Goal: Information Seeking & Learning: Find specific fact

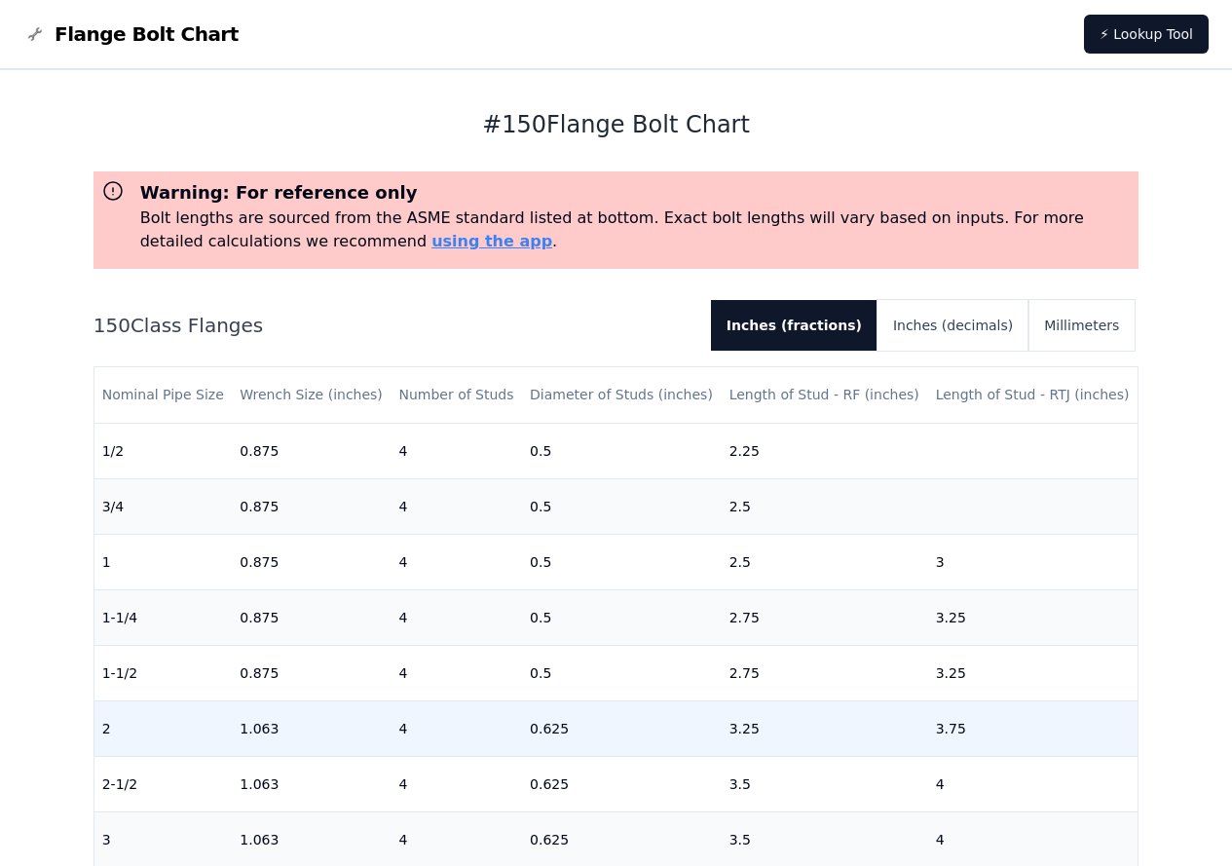
click at [597, 730] on td "0.625" at bounding box center [622, 727] width 200 height 55
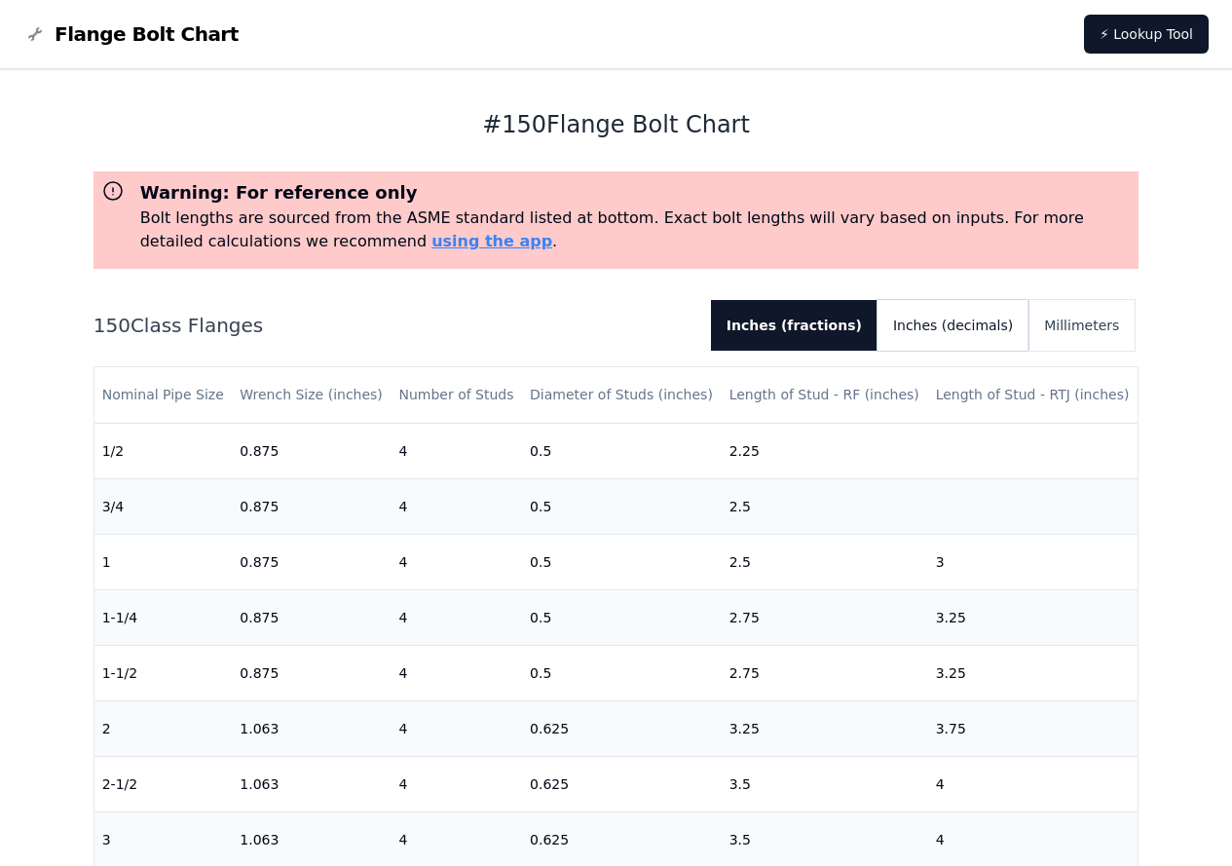
click at [942, 328] on button "Inches (decimals)" at bounding box center [952, 325] width 151 height 51
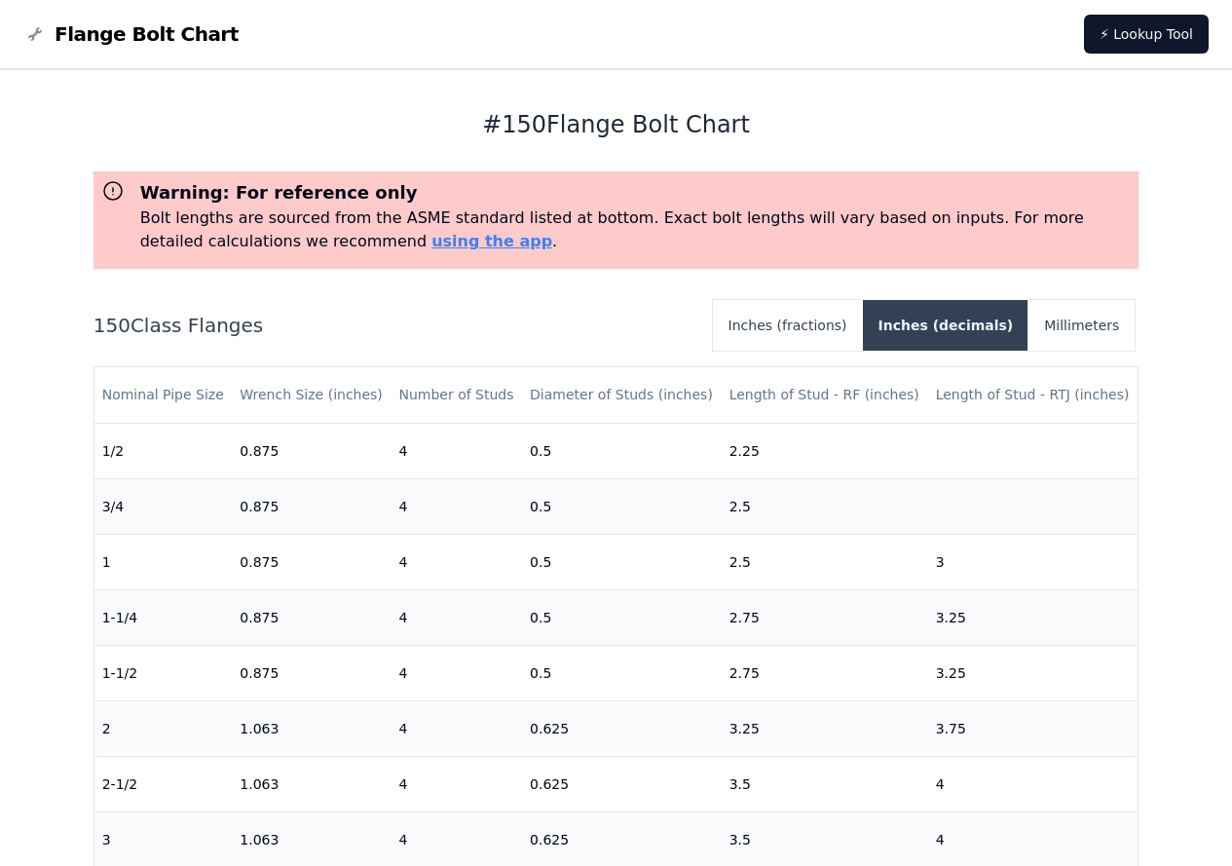
click at [942, 329] on button "Inches (decimals)" at bounding box center [946, 325] width 166 height 51
click at [847, 333] on button "Inches (fractions)" at bounding box center [788, 325] width 150 height 51
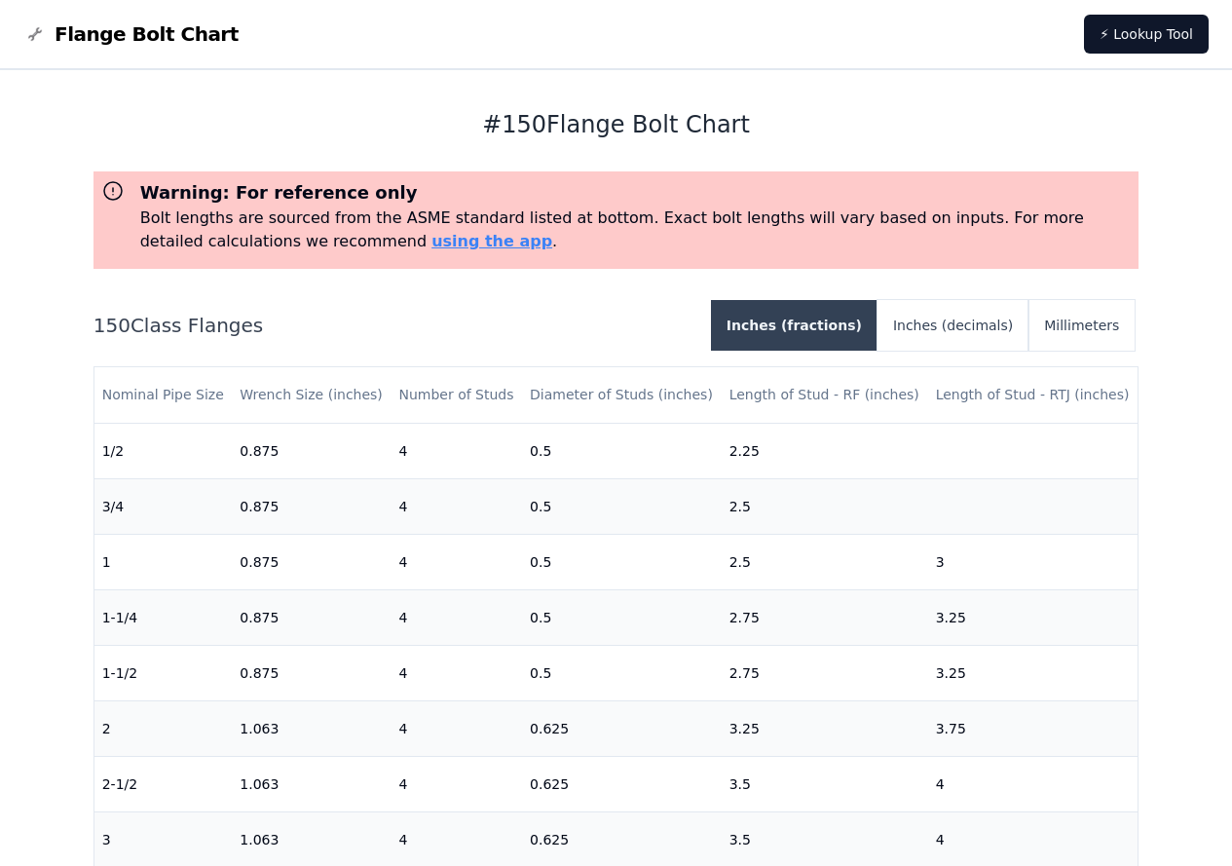
click at [847, 333] on button "Inches (fractions)" at bounding box center [794, 325] width 166 height 51
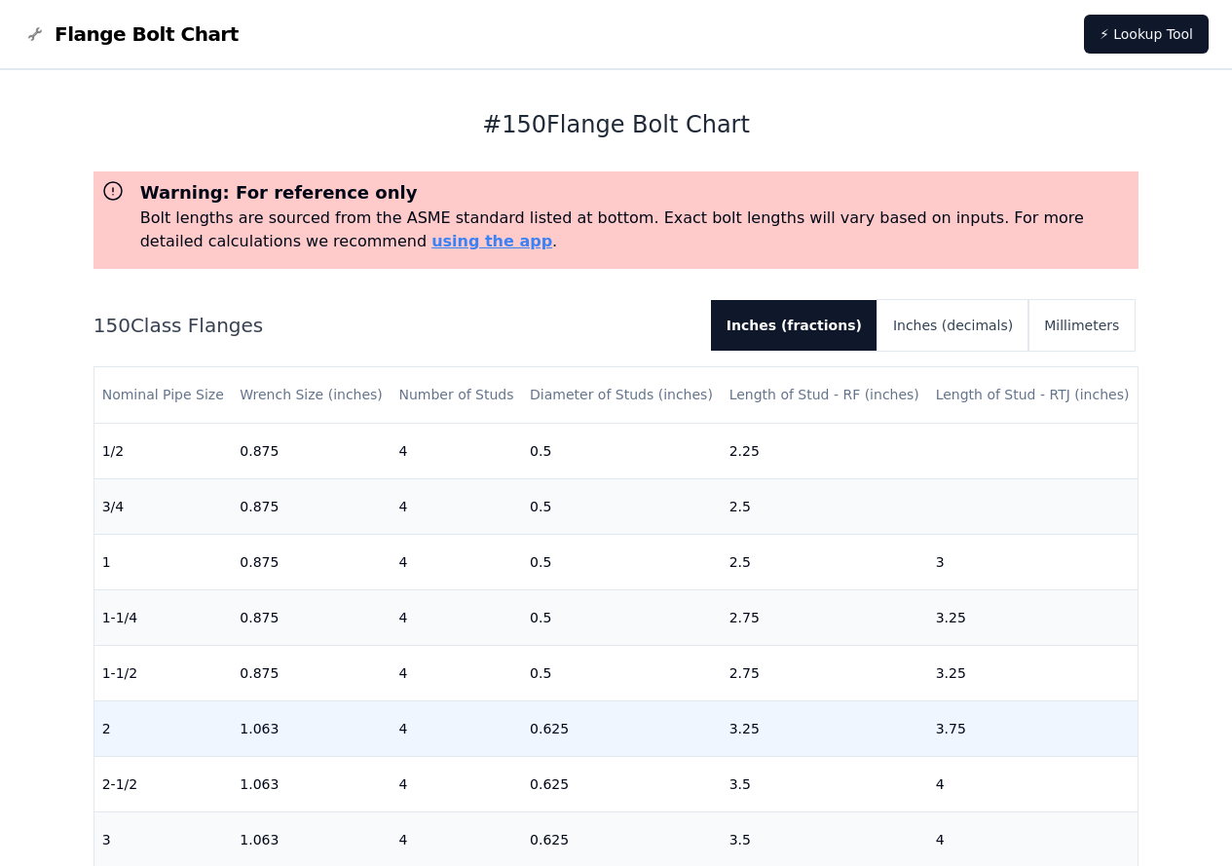
click at [502, 730] on td "4" at bounding box center [455, 727] width 131 height 55
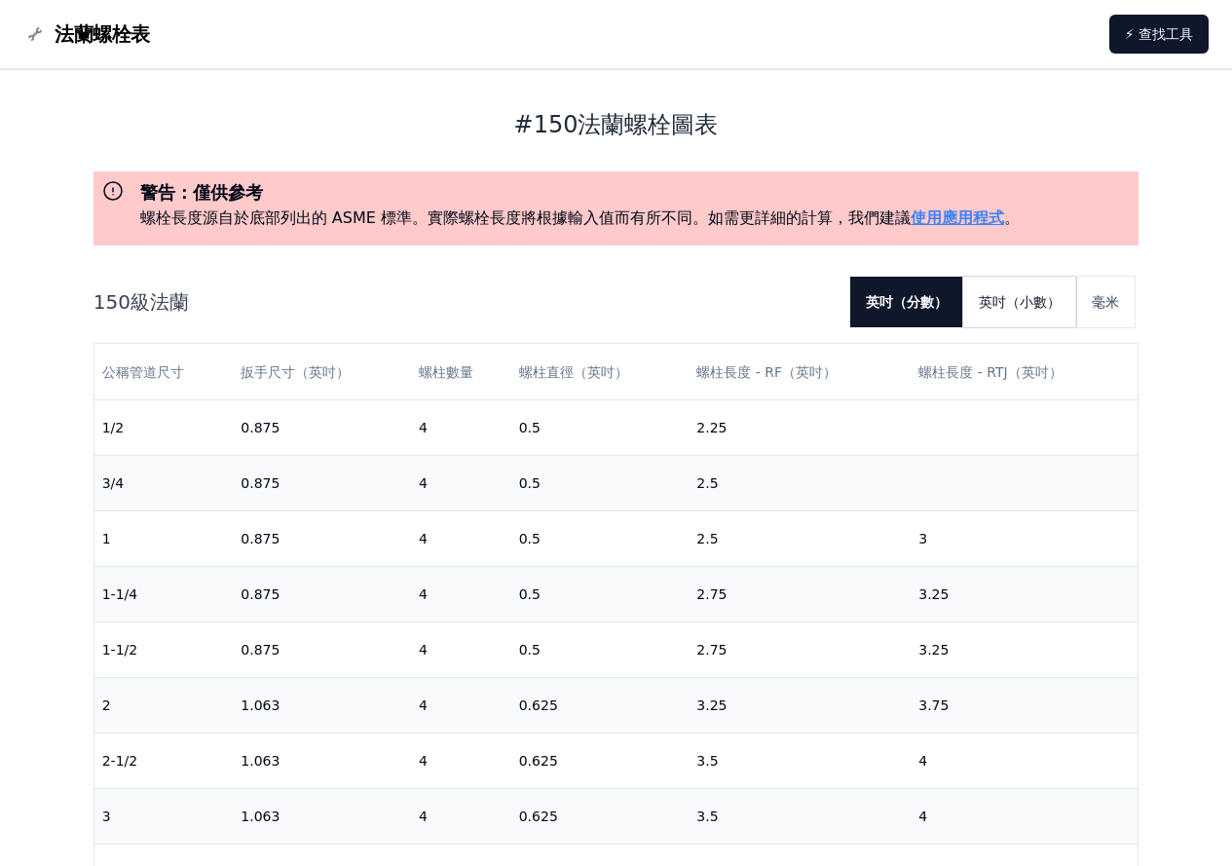
click at [1031, 311] on font "英吋（小數）" at bounding box center [1019, 301] width 82 height 19
click at [930, 296] on font "英吋（分數）" at bounding box center [907, 302] width 82 height 16
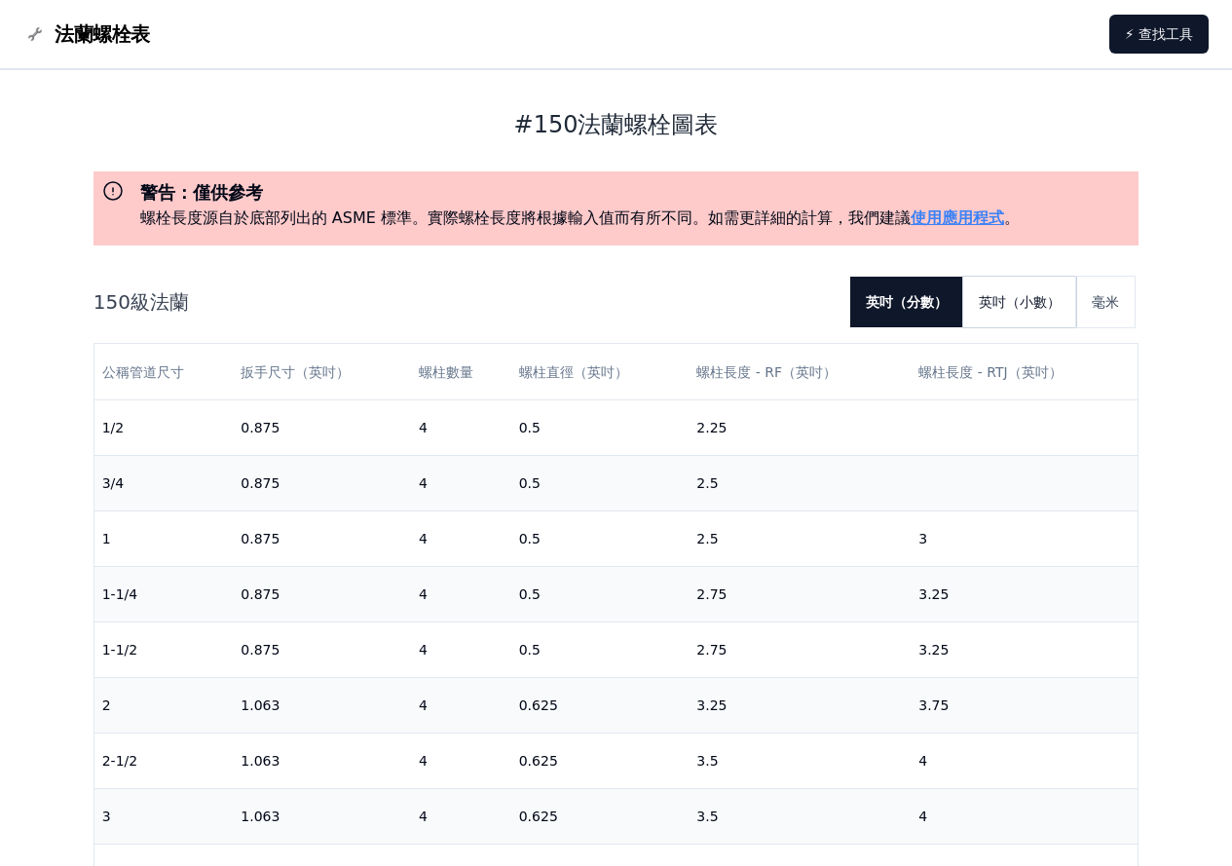
click at [1005, 287] on button "英吋（小數）" at bounding box center [1019, 301] width 113 height 51
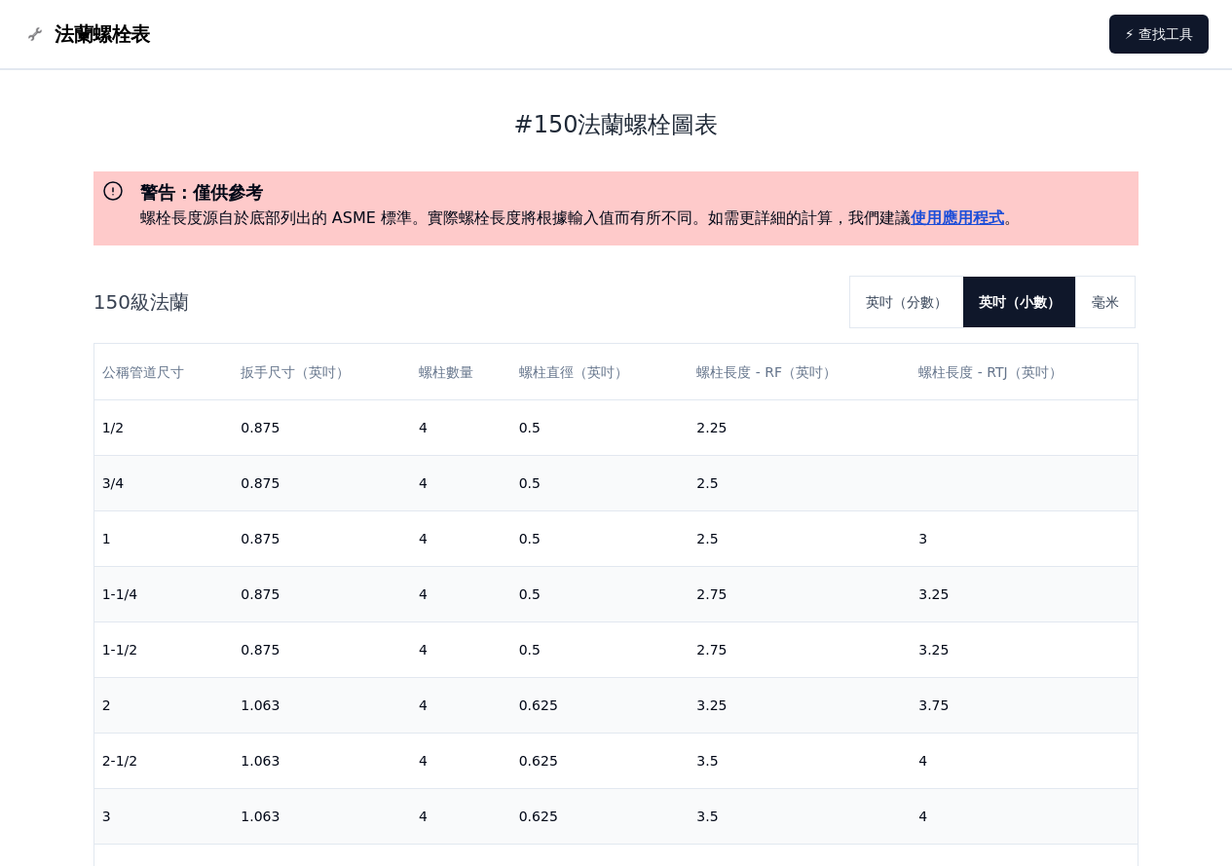
click at [957, 221] on font "使用應用程式" at bounding box center [956, 217] width 93 height 18
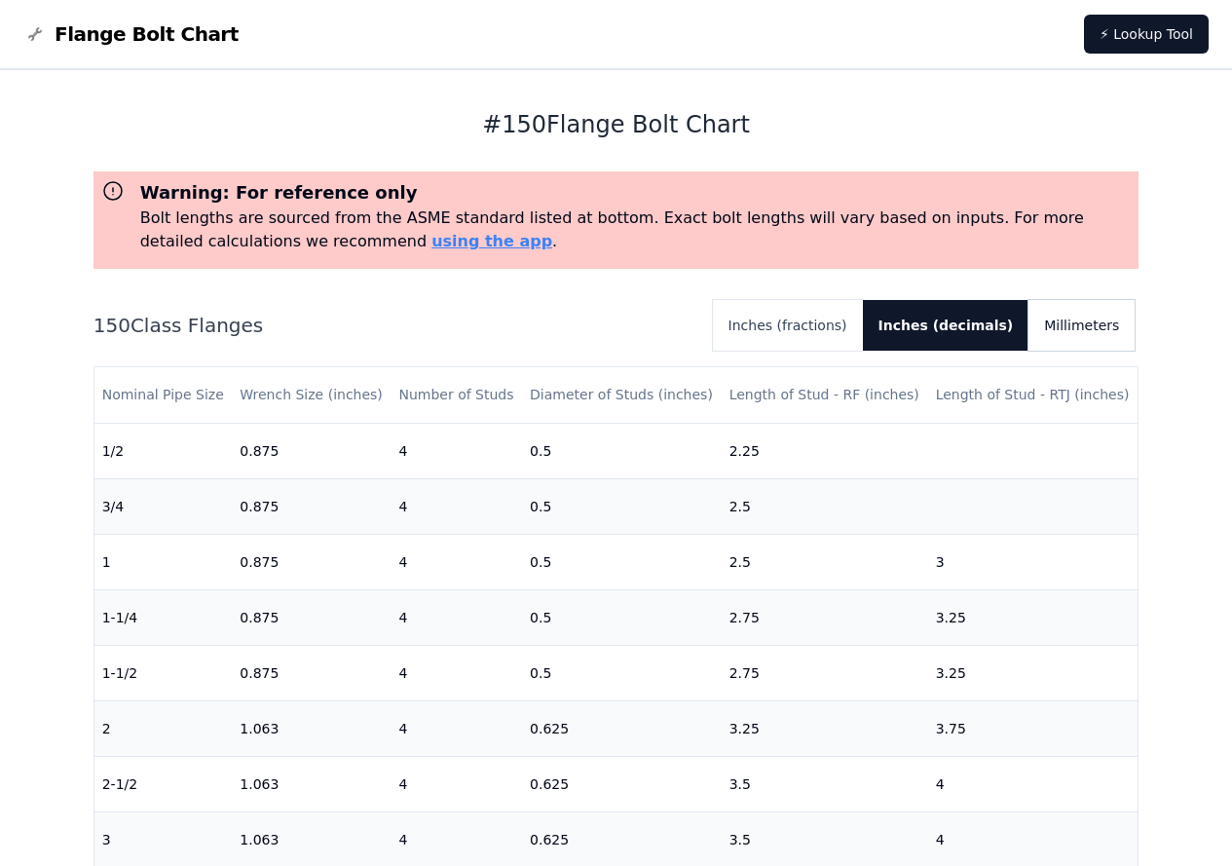
click at [1064, 332] on button "Millimeters" at bounding box center [1081, 325] width 106 height 51
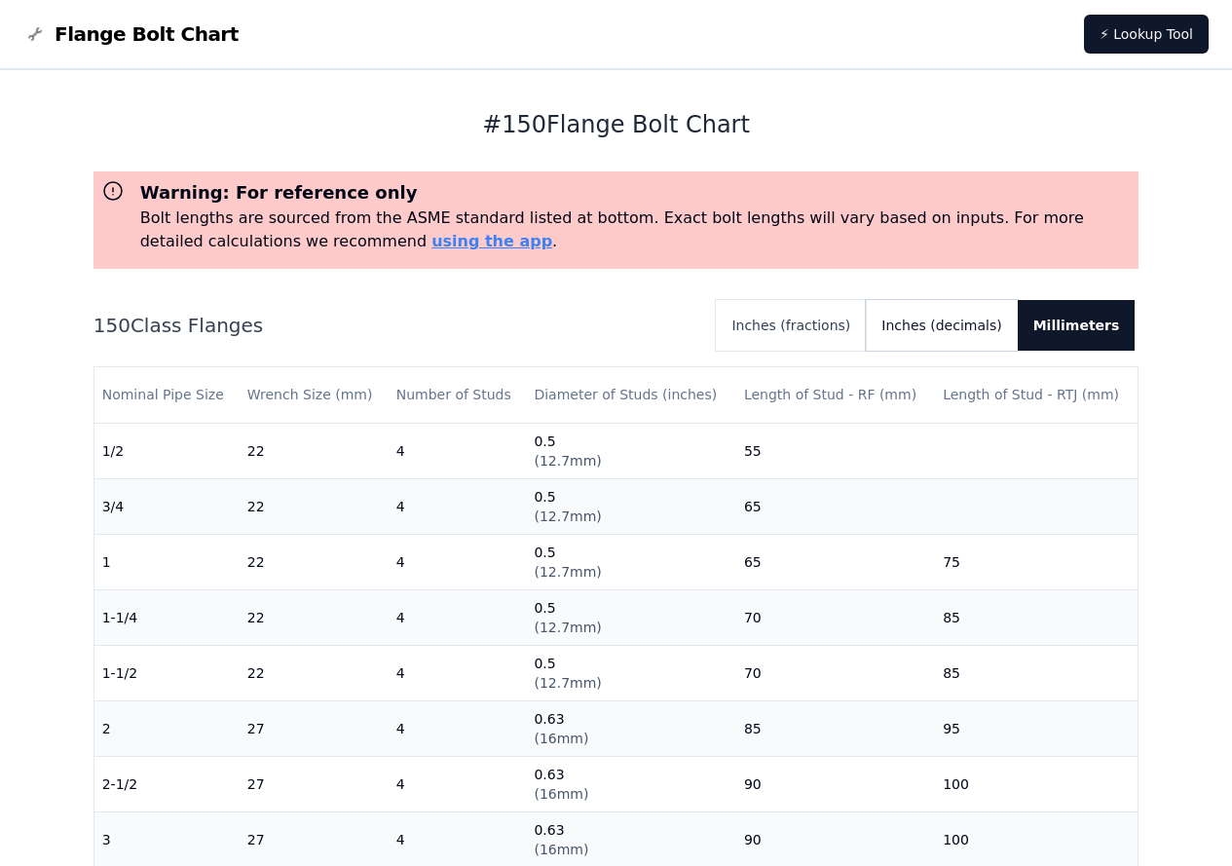
click at [935, 335] on button "Inches (decimals)" at bounding box center [941, 325] width 151 height 51
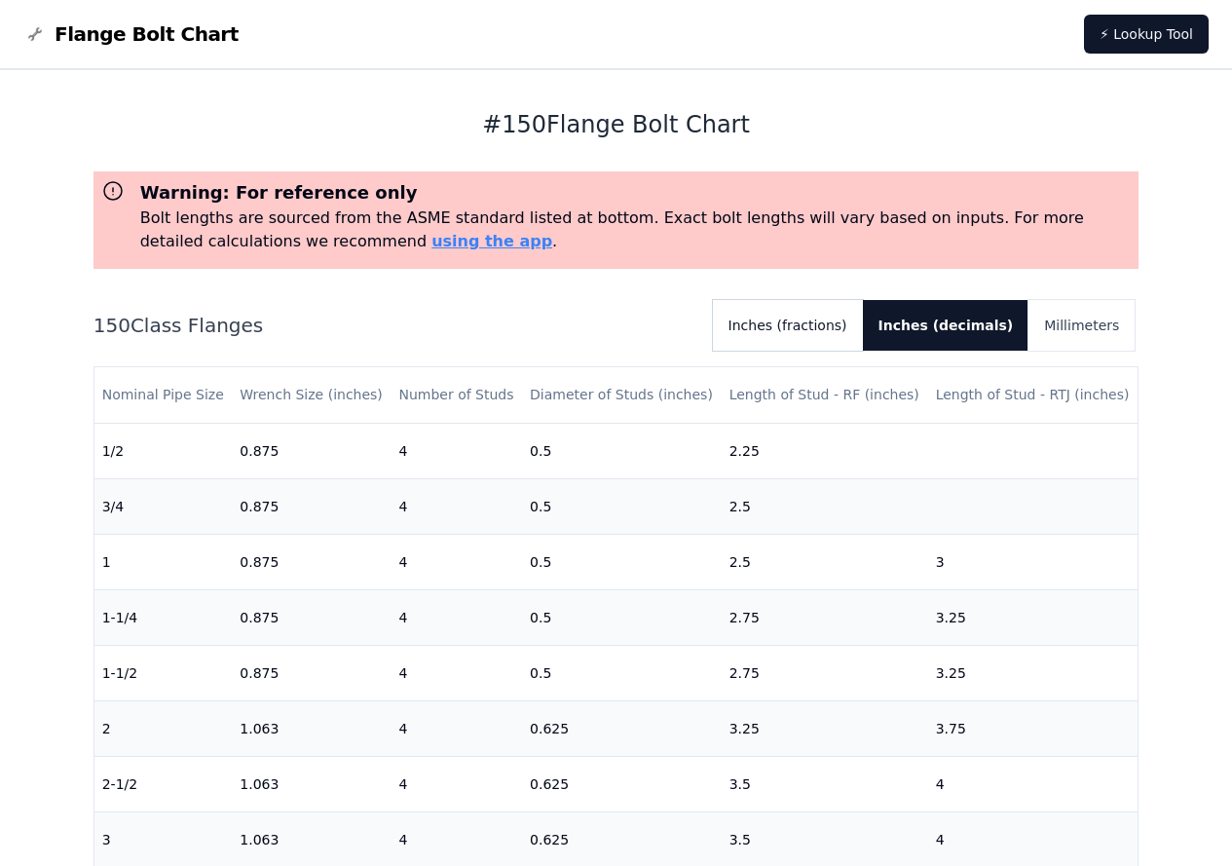
click at [841, 334] on button "Inches (fractions)" at bounding box center [788, 325] width 150 height 51
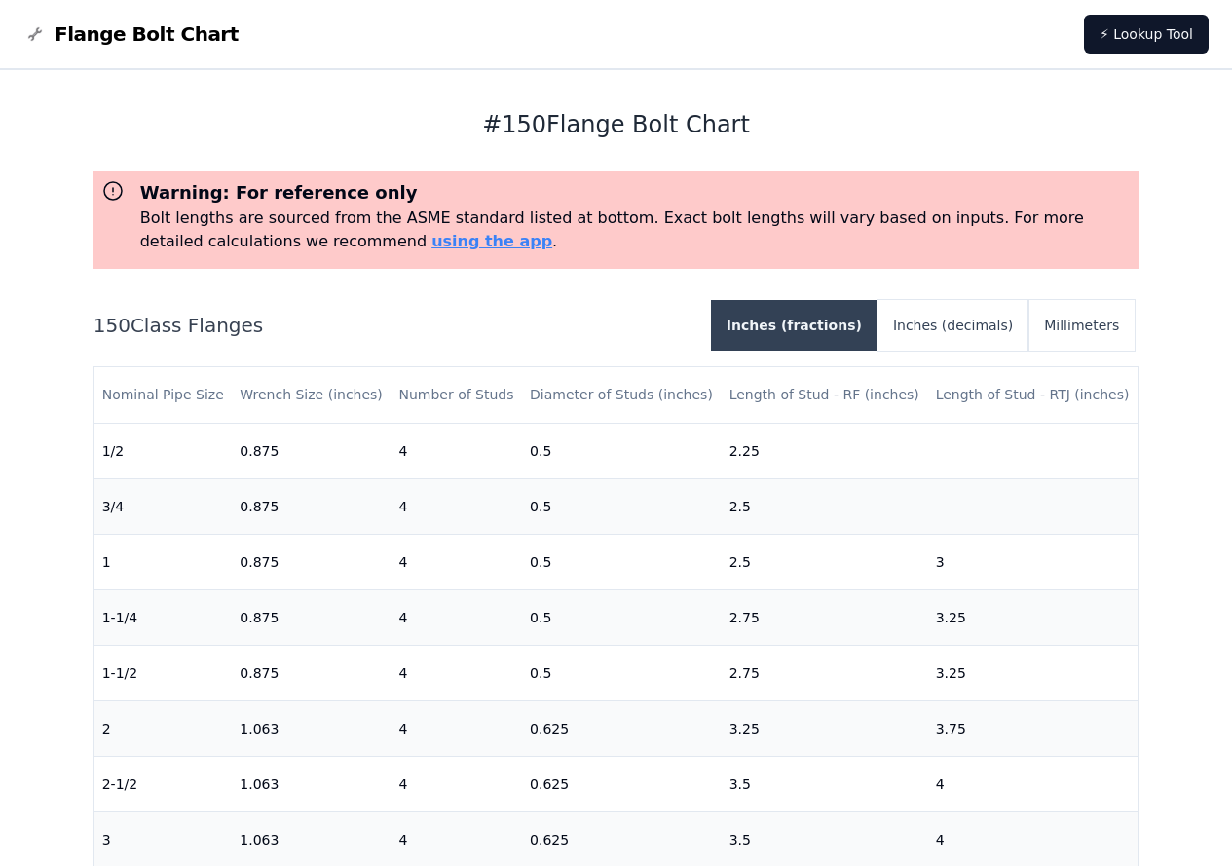
click at [841, 334] on button "Inches (fractions)" at bounding box center [794, 325] width 166 height 51
click at [841, 328] on button "Inches (fractions)" at bounding box center [794, 325] width 166 height 51
